Goal: Check status

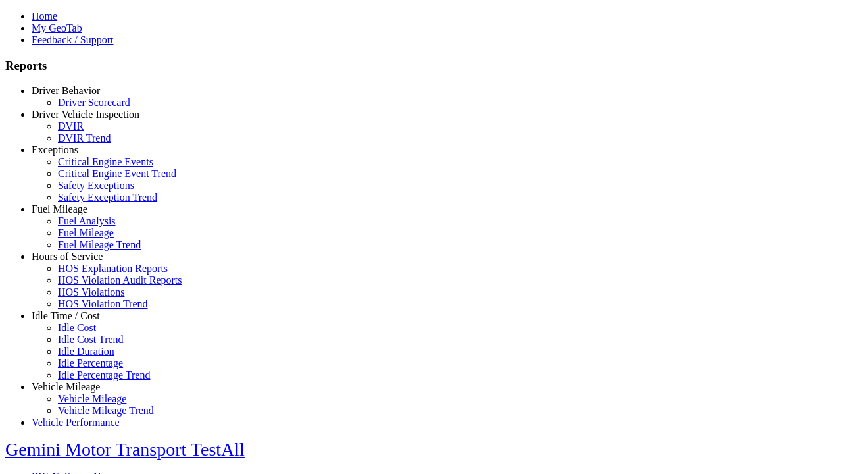
click at [76, 155] on link "Exceptions" at bounding box center [55, 149] width 47 height 11
click at [86, 167] on link "Critical Engine Events" at bounding box center [105, 161] width 95 height 11
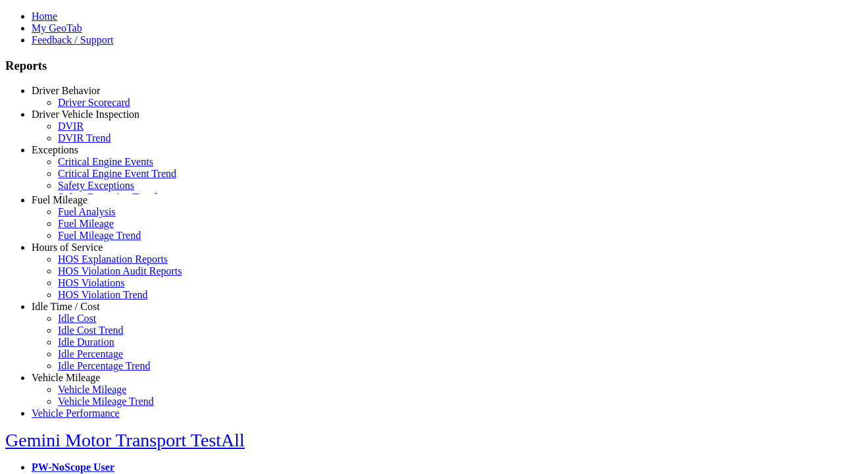
scroll to position [12, 0]
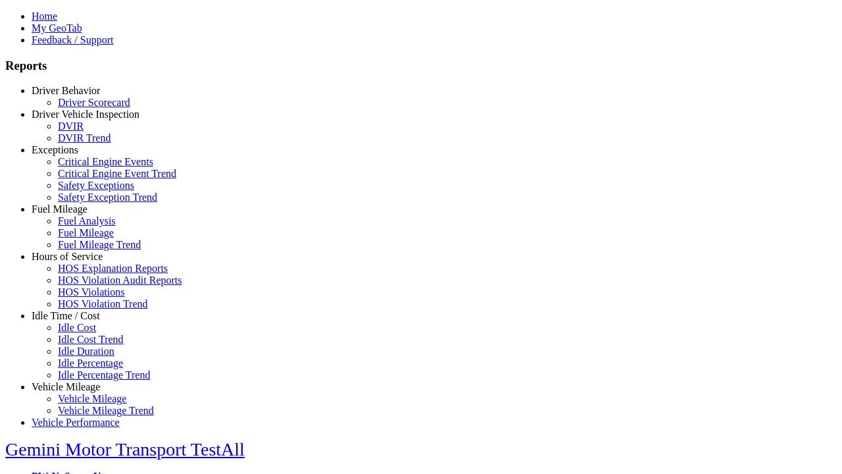
type input "**********"
